Goal: Download file/media: Download file/media

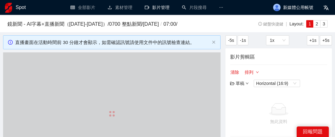
click at [158, 7] on link "影片管理" at bounding box center [157, 7] width 25 height 5
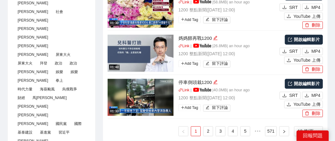
scroll to position [371, 0]
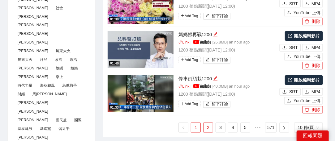
click at [209, 128] on link "2" at bounding box center [208, 128] width 9 height 9
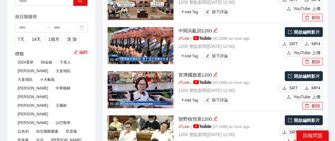
scroll to position [62, 0]
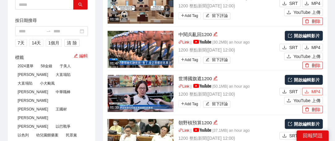
click at [320, 91] on span "MP4" at bounding box center [316, 92] width 9 height 7
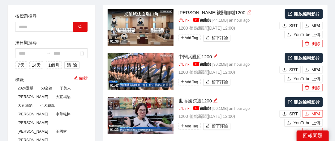
scroll to position [31, 0]
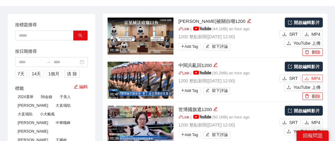
click at [310, 78] on button "MP4" at bounding box center [312, 78] width 21 height 7
click at [315, 33] on span "MP4" at bounding box center [316, 34] width 9 height 7
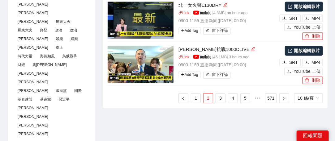
scroll to position [402, 0]
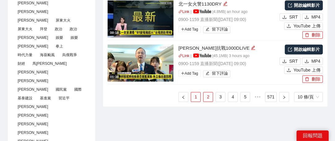
click at [198, 94] on link "1" at bounding box center [195, 97] width 9 height 9
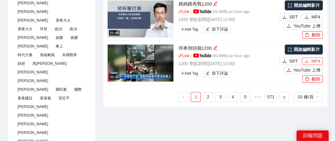
click at [315, 59] on span "MP4" at bounding box center [316, 61] width 9 height 7
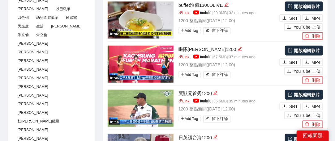
scroll to position [124, 0]
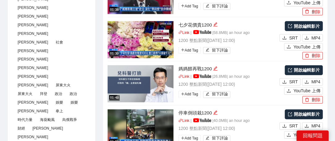
scroll to position [371, 0]
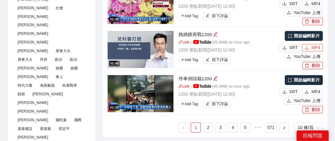
click at [322, 48] on button "MP4" at bounding box center [312, 47] width 21 height 7
